Goal: Task Accomplishment & Management: Manage account settings

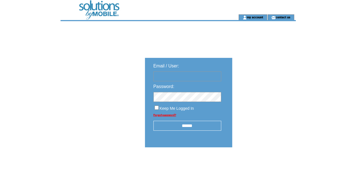
type input "********"
click at [187, 126] on input "******" at bounding box center [187, 126] width 68 height 10
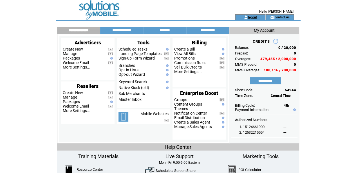
click at [251, 18] on link "logout" at bounding box center [252, 17] width 9 height 4
